Goal: Information Seeking & Learning: Check status

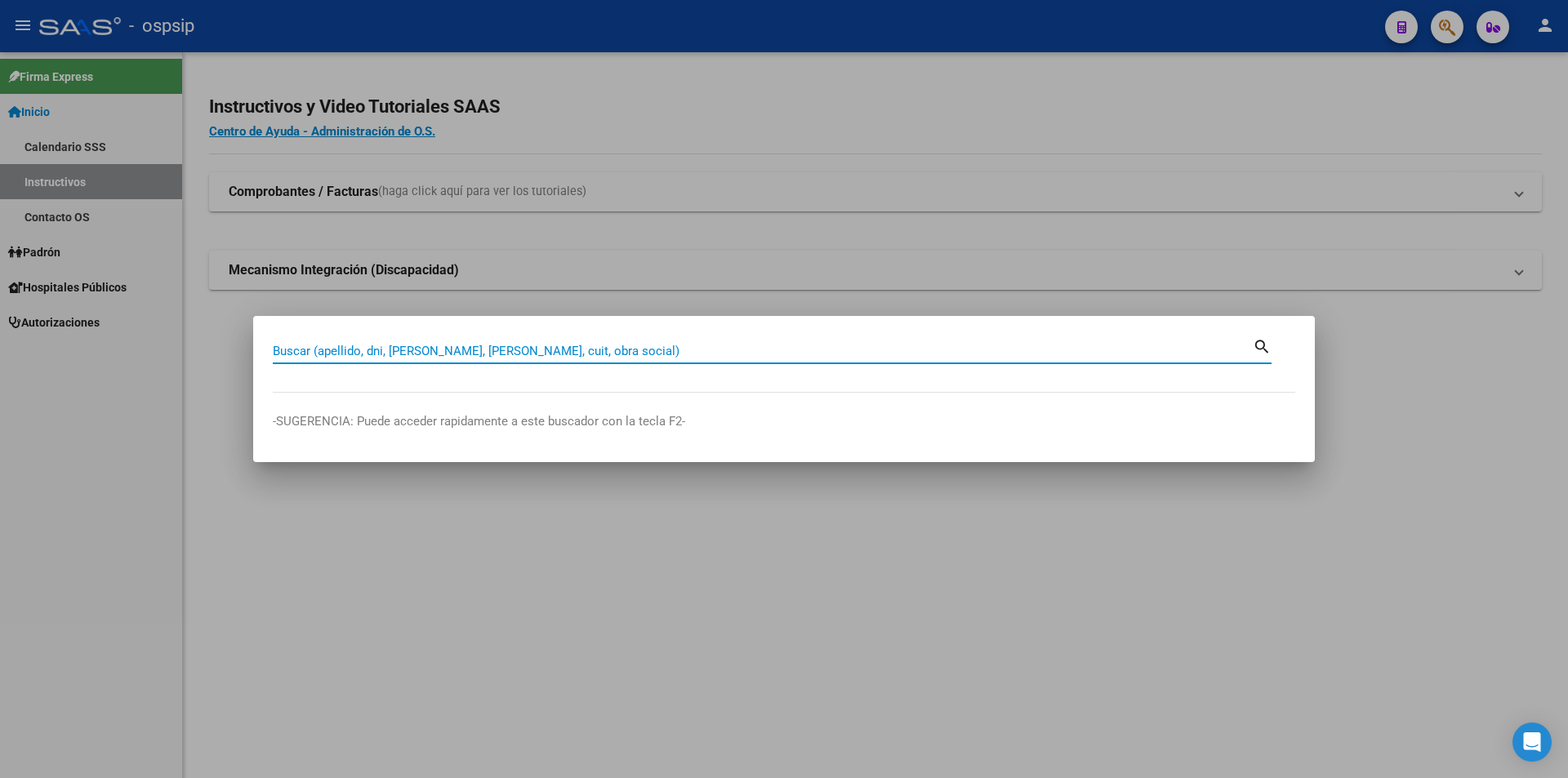
paste input "25506912"
type input "25506912"
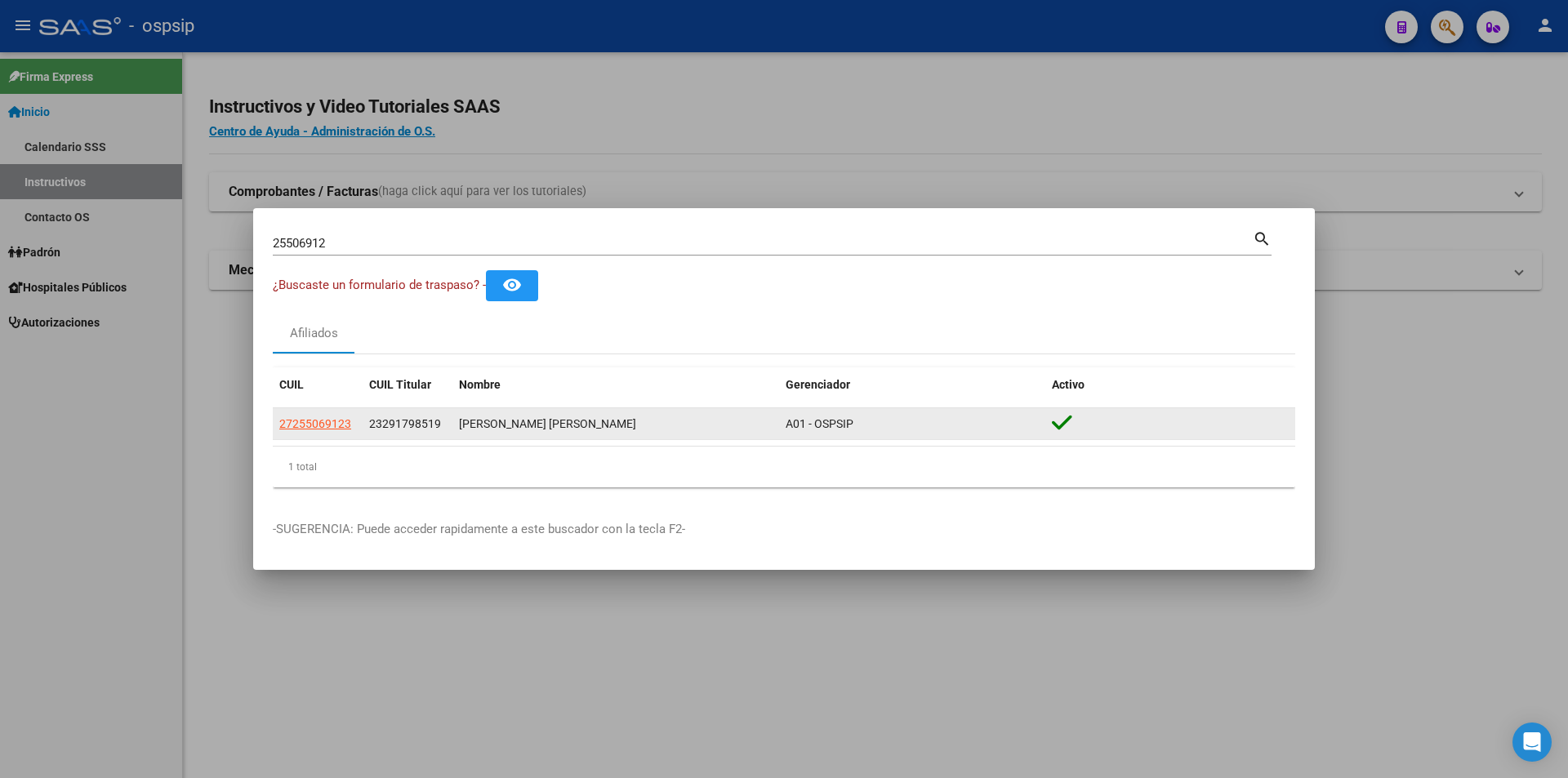
click at [315, 436] on datatable-body-cell "27255069123" at bounding box center [318, 424] width 90 height 31
click at [318, 421] on span "27255069123" at bounding box center [315, 424] width 72 height 13
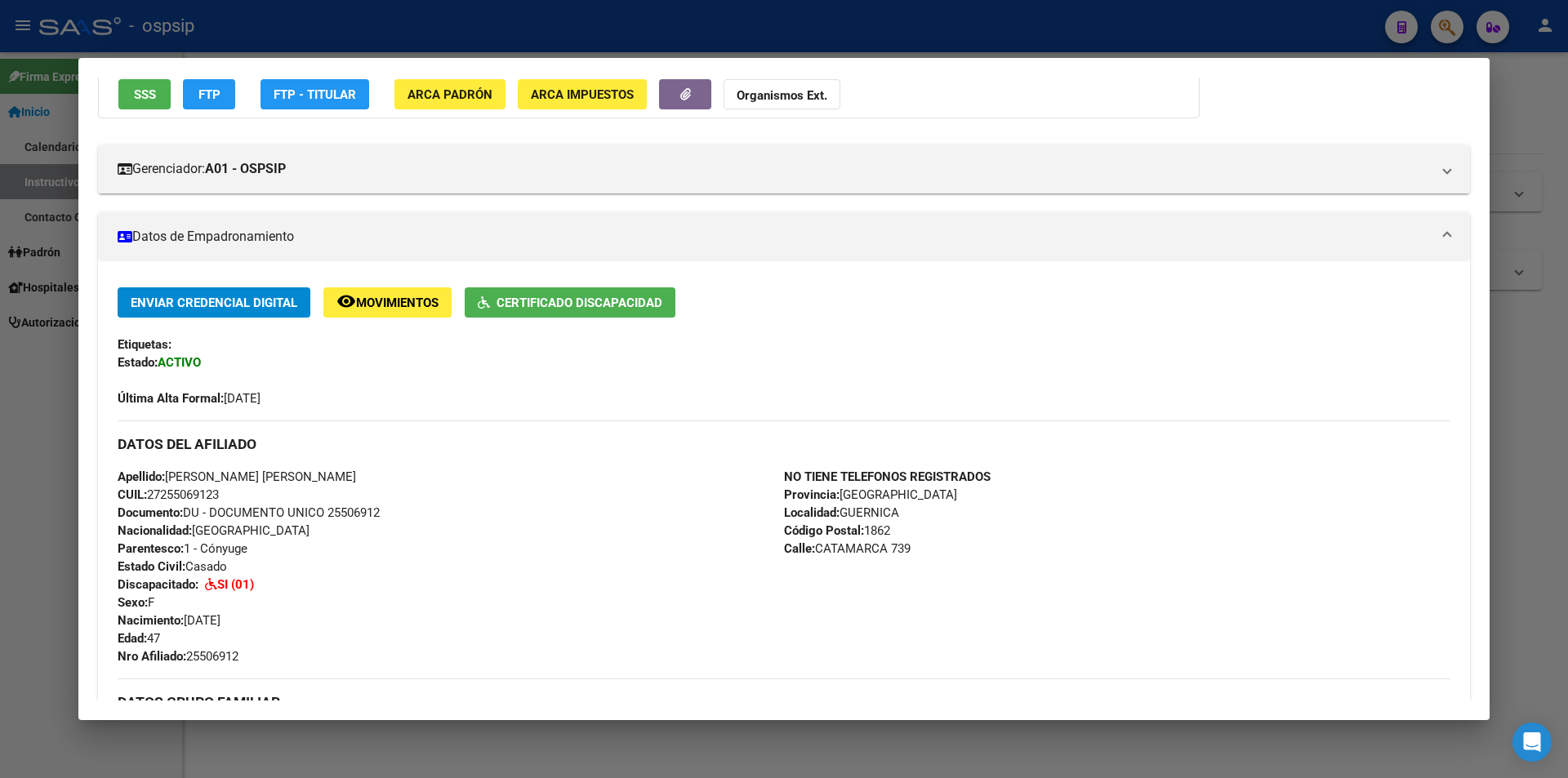
scroll to position [327, 0]
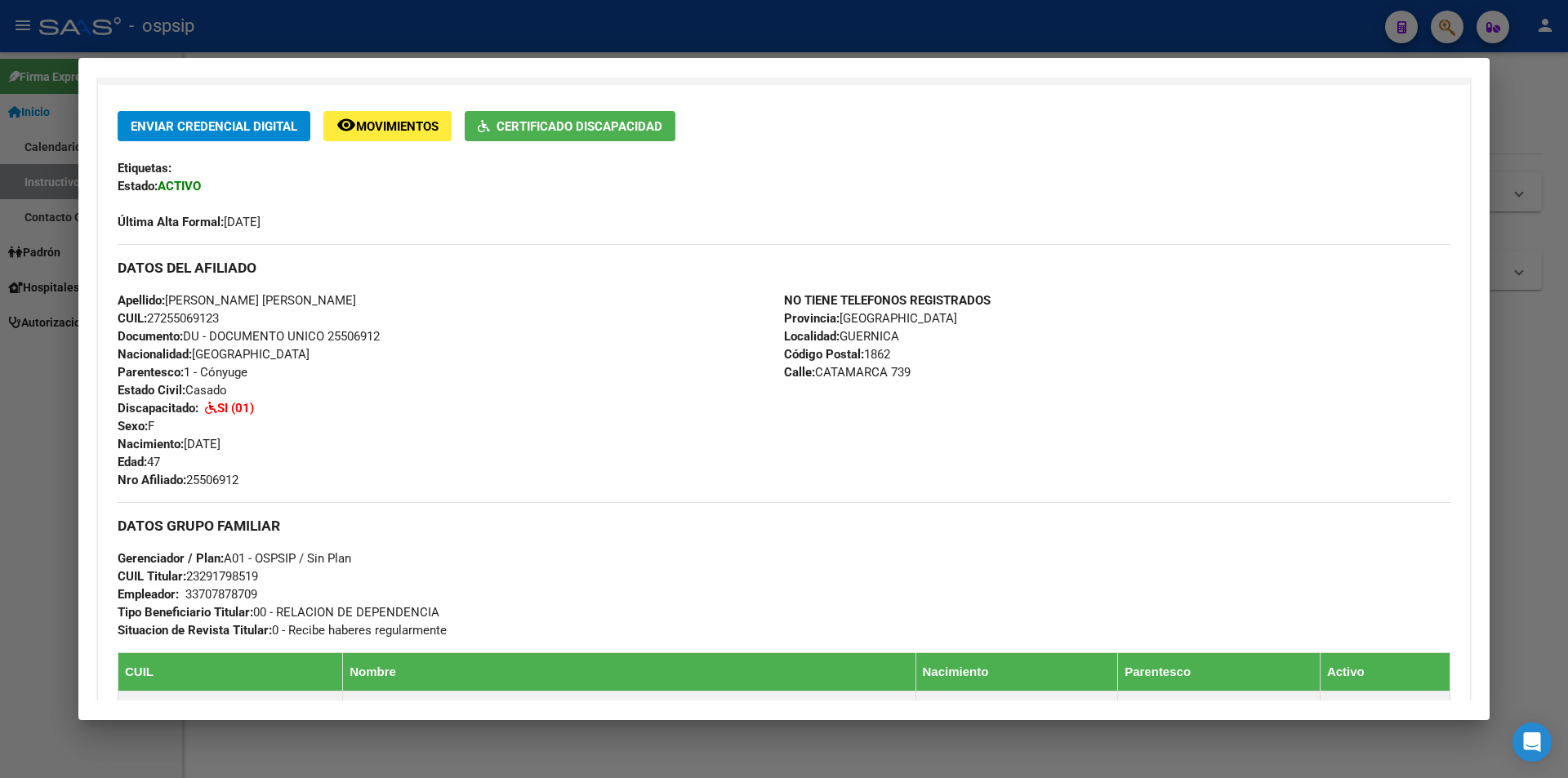
click at [355, 339] on span "Documento: DU - DOCUMENTO UNICO 25506912" at bounding box center [249, 336] width 262 height 14
copy span "25506912"
click at [372, 364] on div "Apellido: [PERSON_NAME] [PERSON_NAME] CUIL: 27255069123 Documento: DU - DOCUMEN…" at bounding box center [451, 391] width 667 height 198
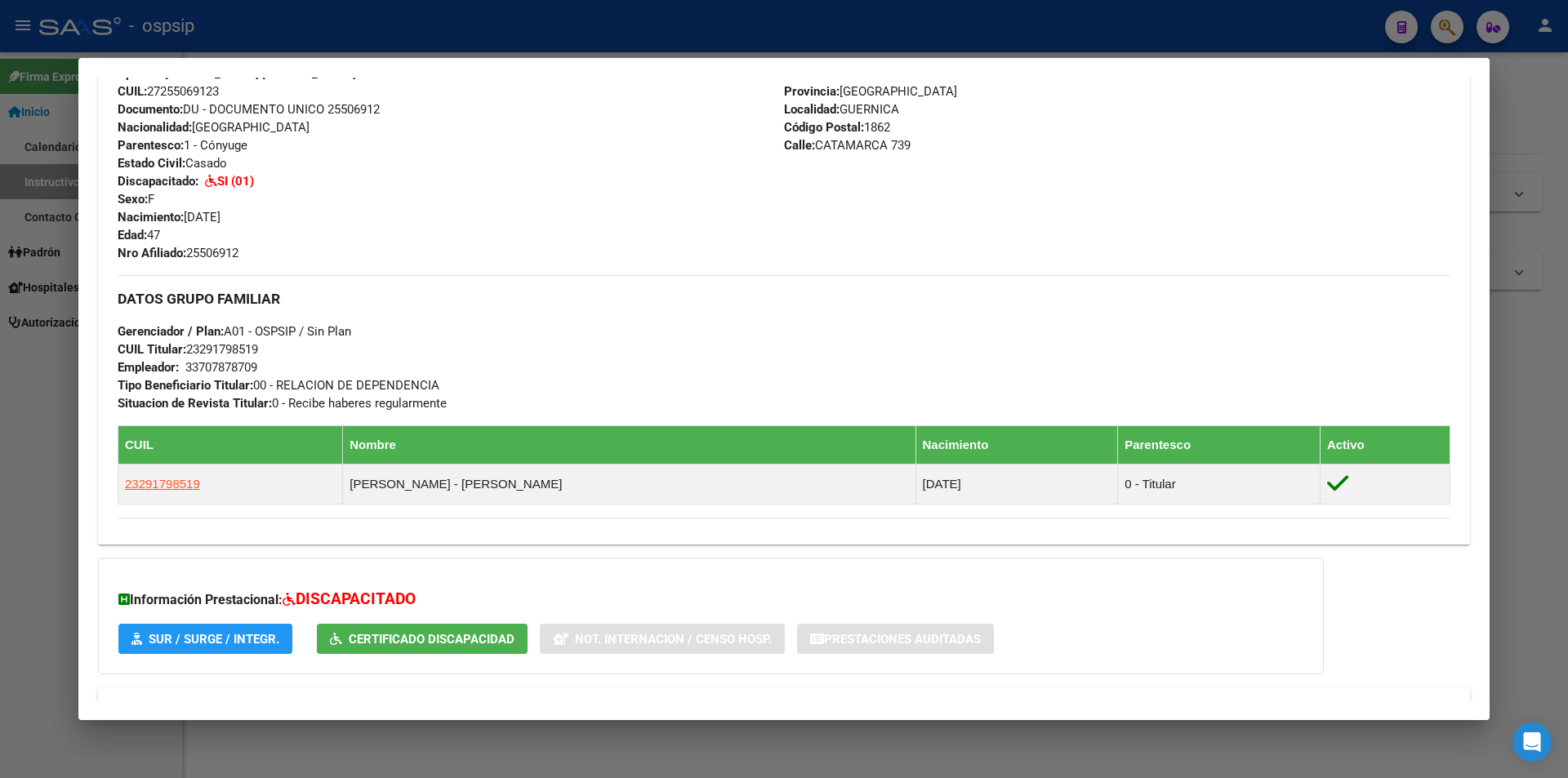
scroll to position [656, 0]
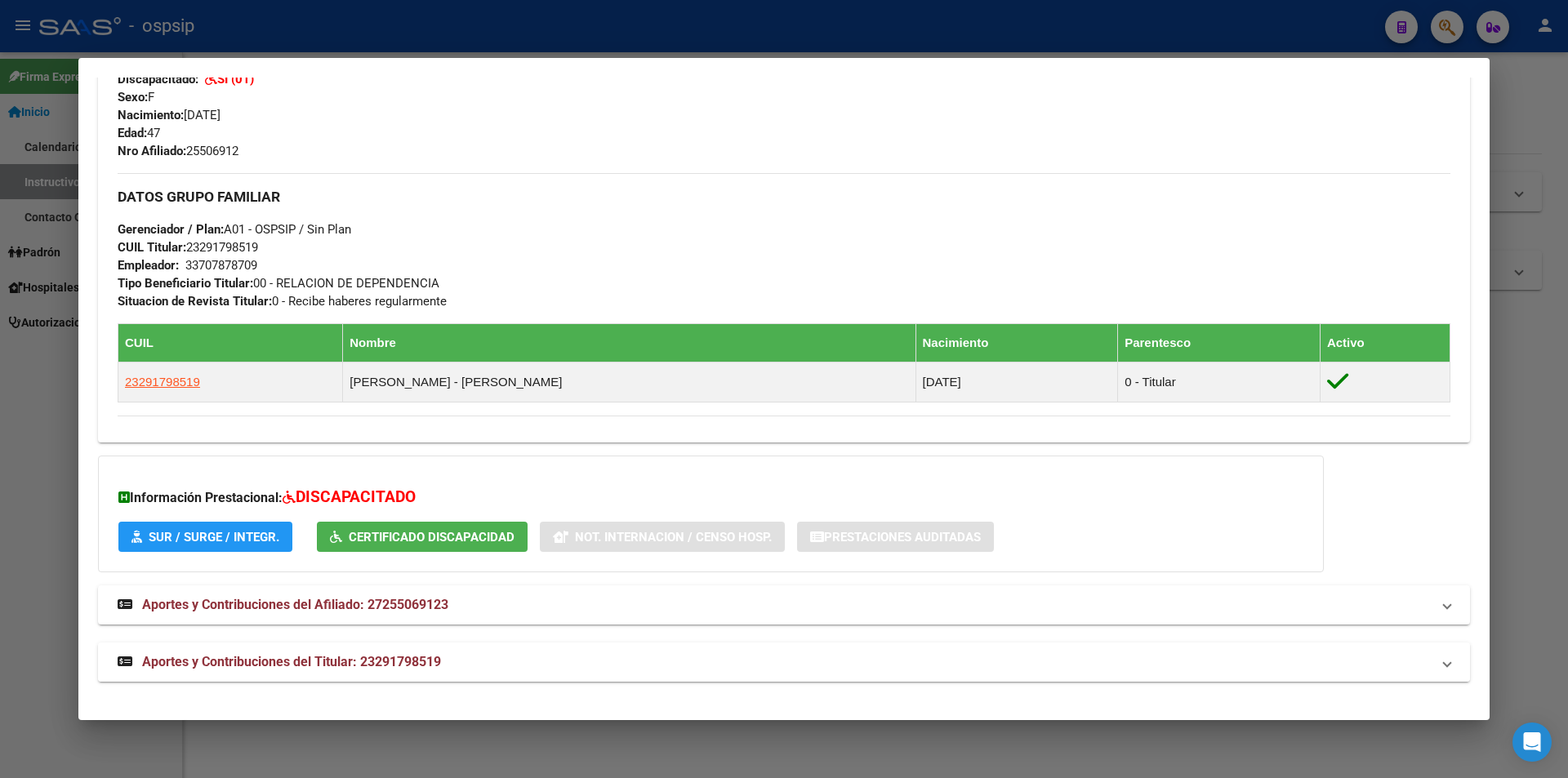
click at [230, 676] on mat-expansion-panel-header "Aportes y Contribuciones del Titular: 23291798519" at bounding box center [784, 662] width 1372 height 40
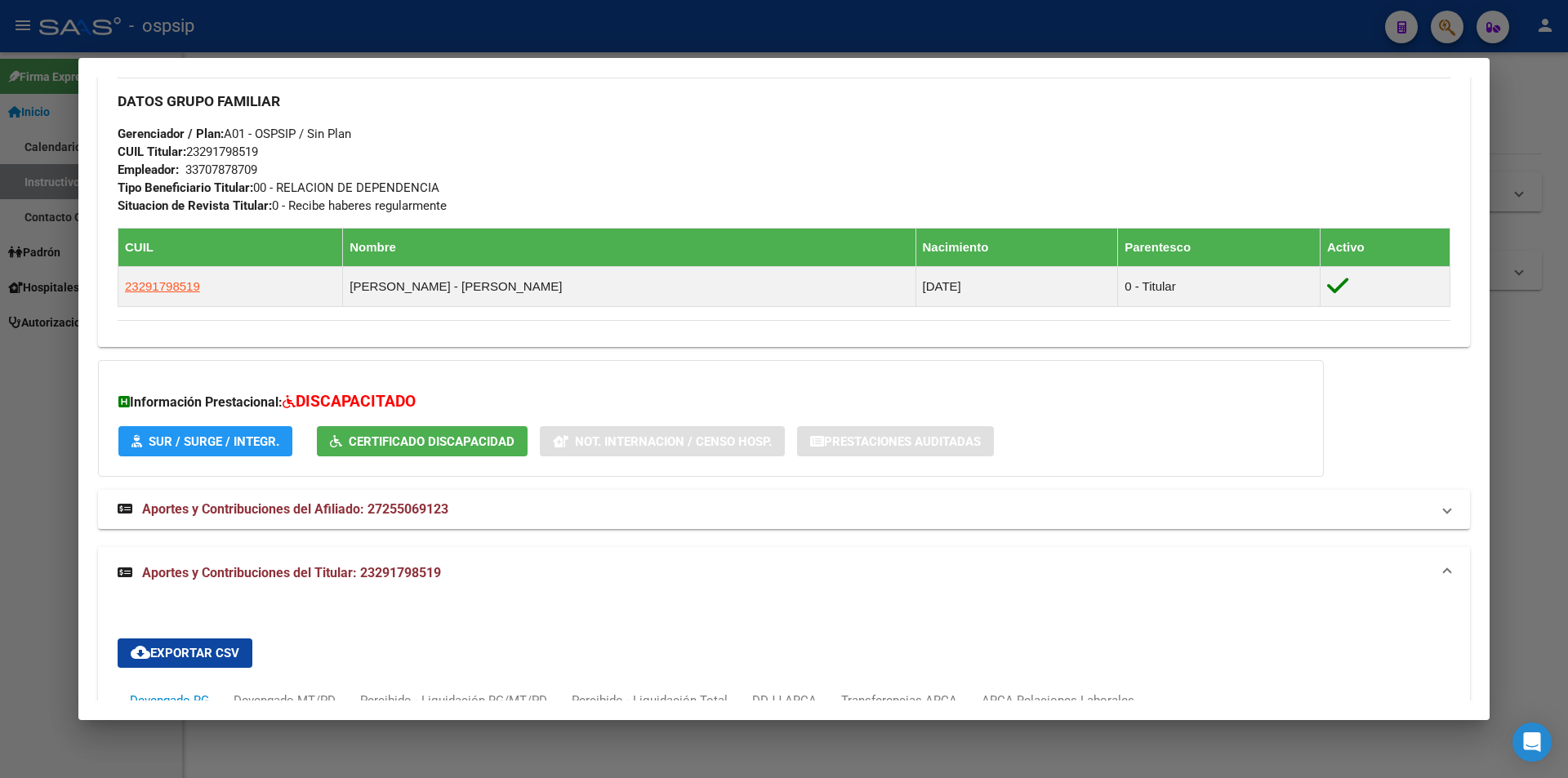
scroll to position [1160, 0]
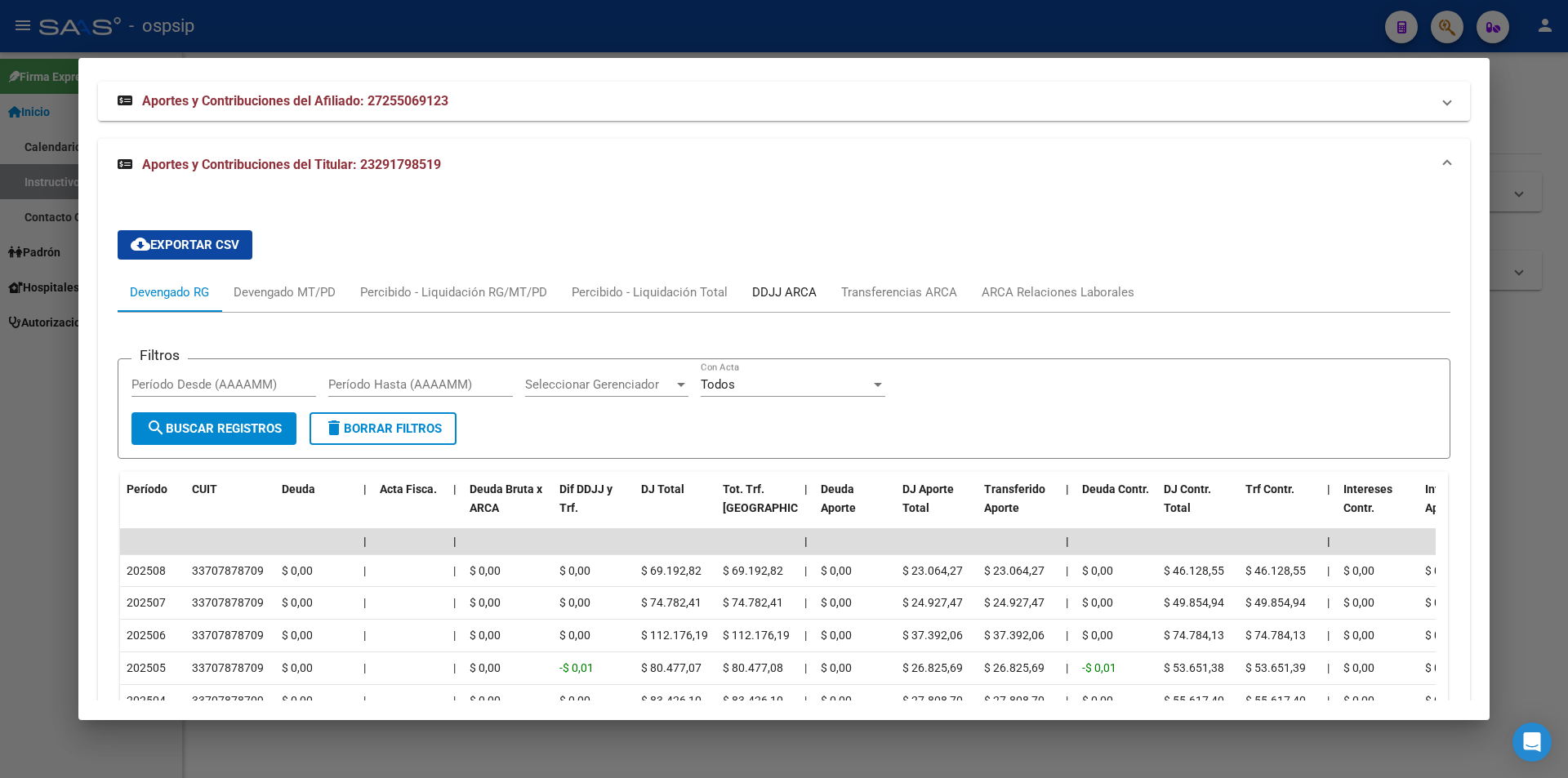
click at [771, 287] on div "DDJJ ARCA" at bounding box center [784, 292] width 65 height 18
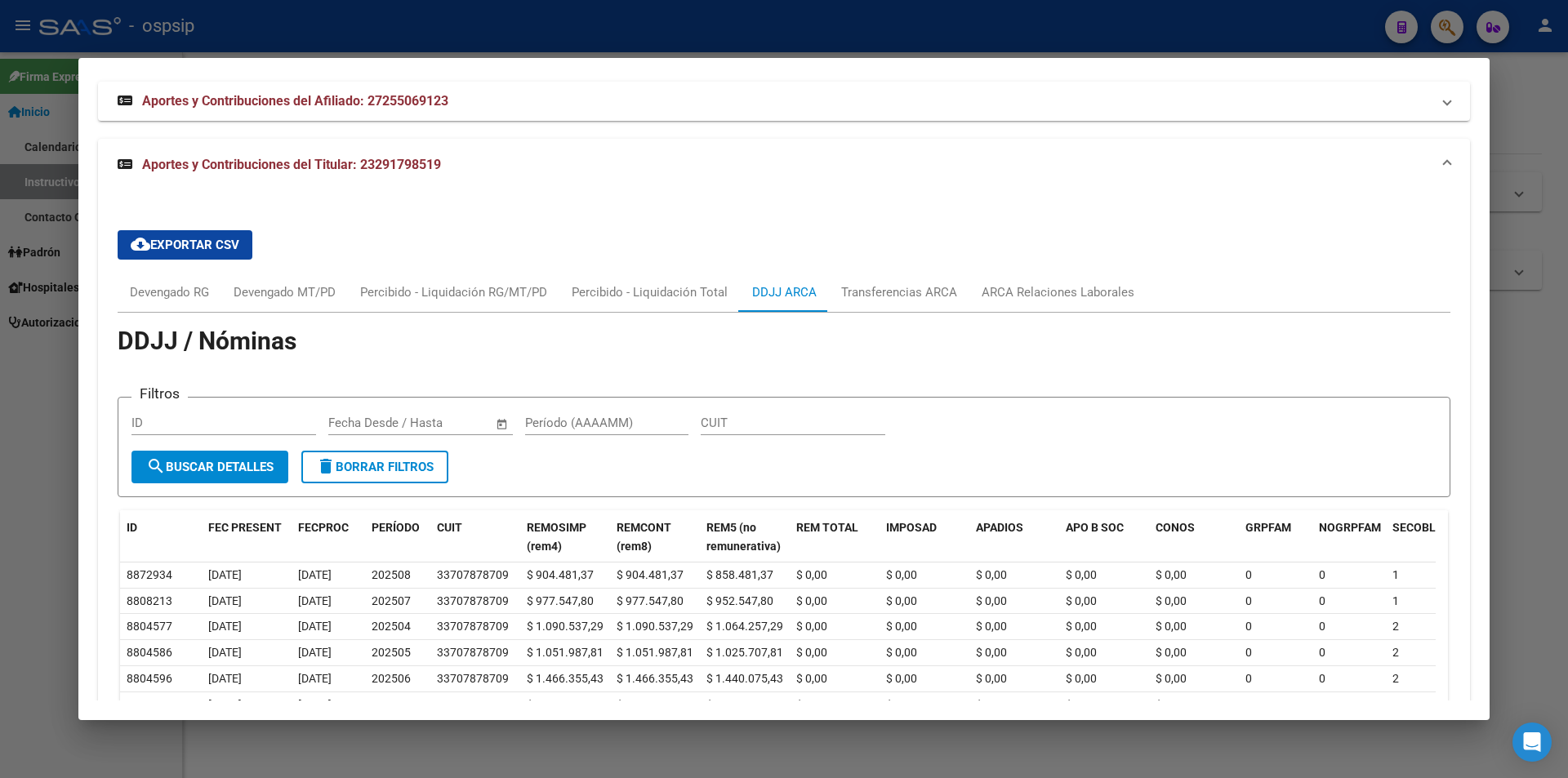
drag, startPoint x: 637, startPoint y: 347, endPoint x: 402, endPoint y: 367, distance: 235.8
click at [402, 367] on app-list-header "DDJJ / Nóminas Filtros ID Fecha inicio – Fecha fin Fecha Desde / Hasta Período …" at bounding box center [784, 415] width 1333 height 165
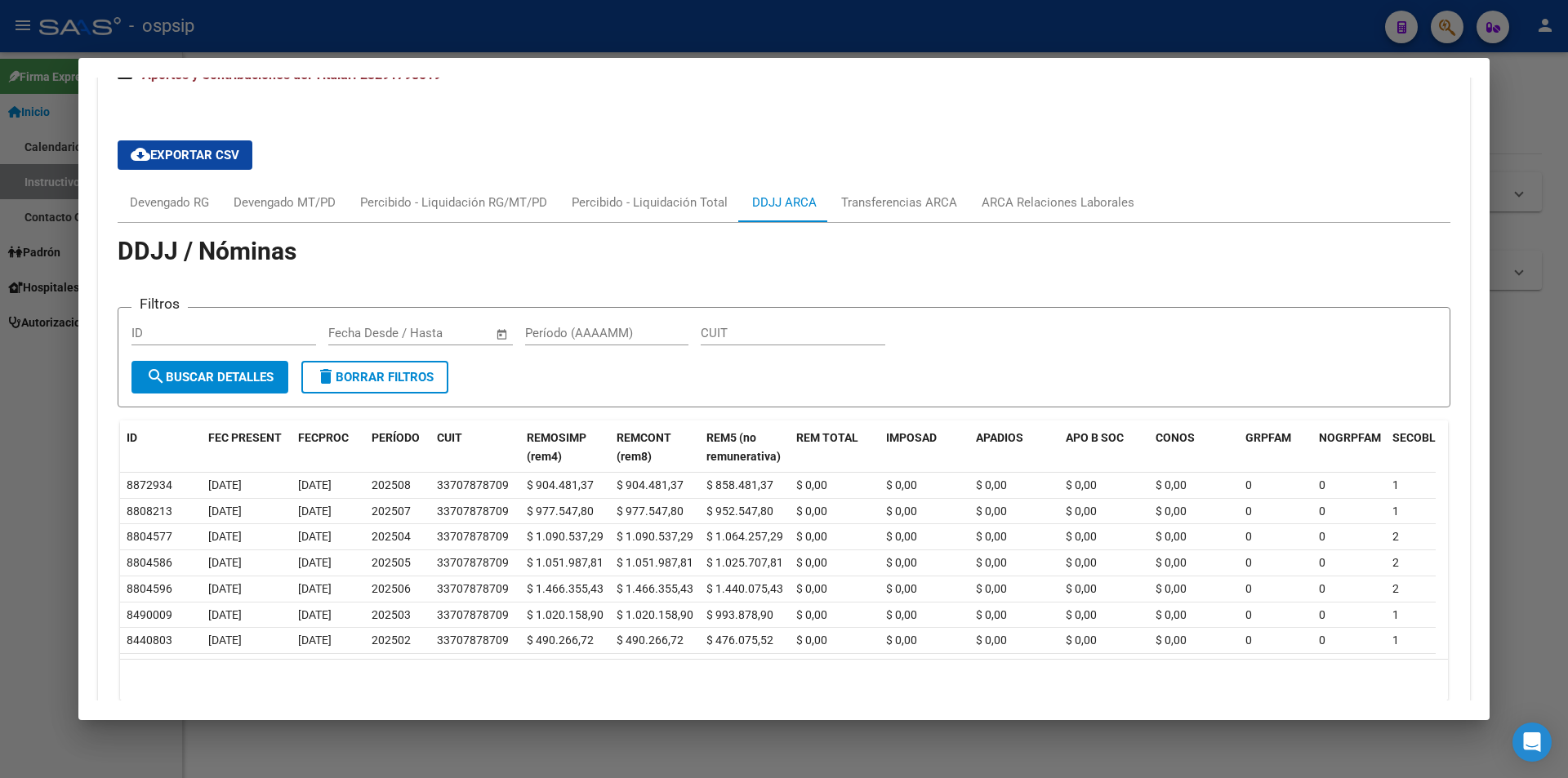
scroll to position [1320, 0]
